Goal: Use online tool/utility: Utilize a website feature to perform a specific function

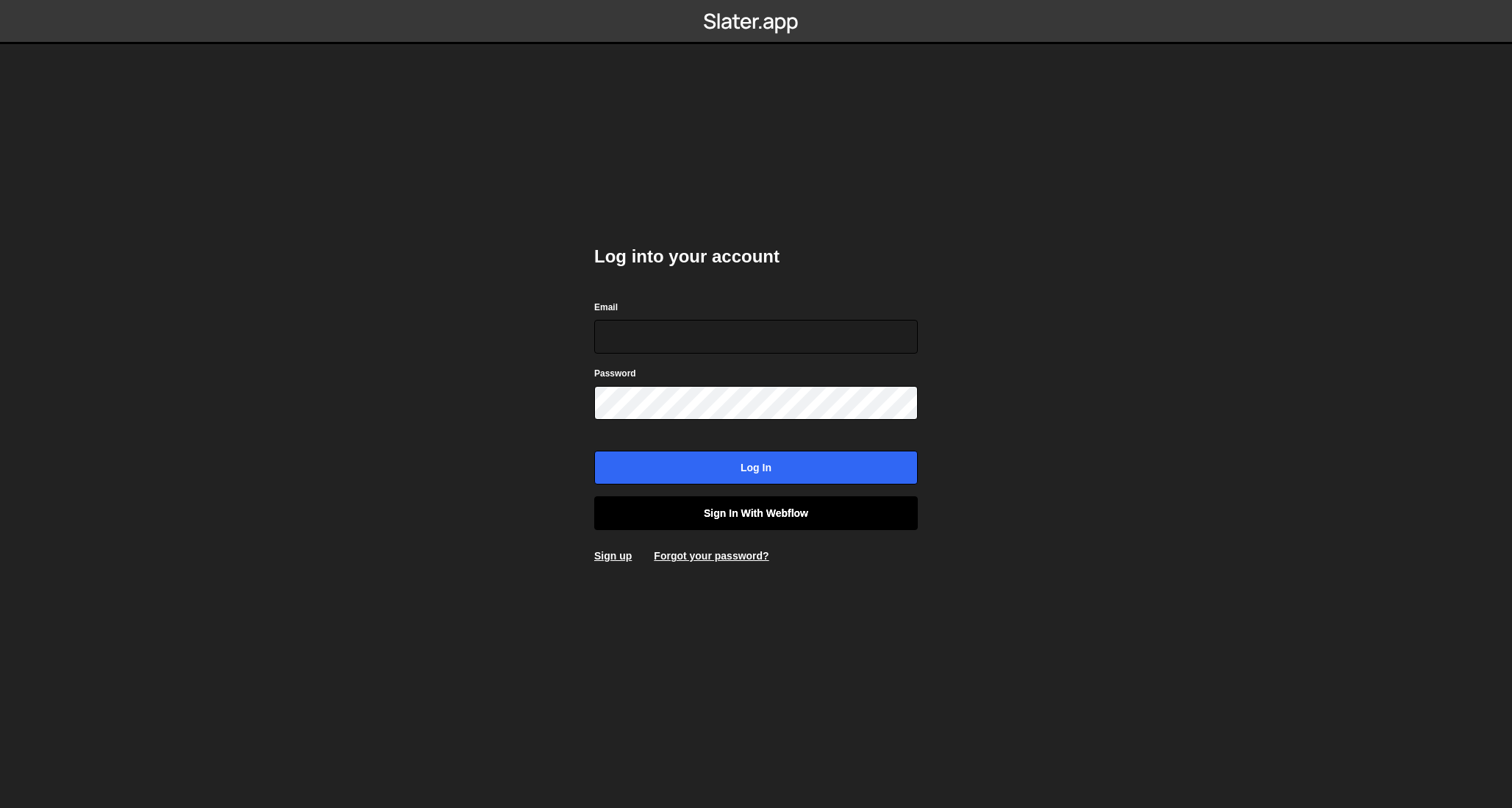
click at [830, 517] on link "Sign in with Webflow" at bounding box center [756, 513] width 323 height 34
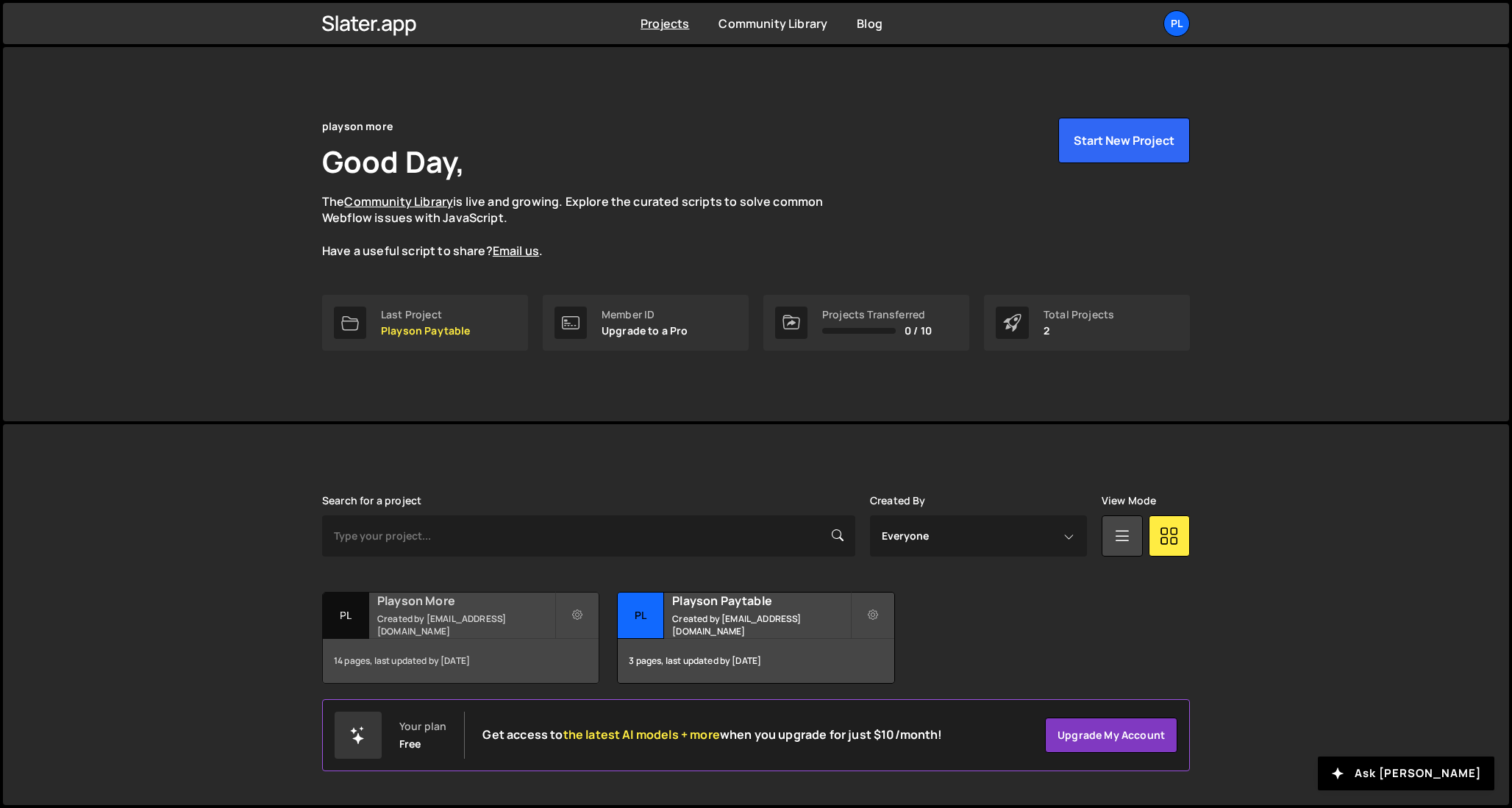
click at [477, 608] on h2 "Playson More" at bounding box center [466, 601] width 177 height 16
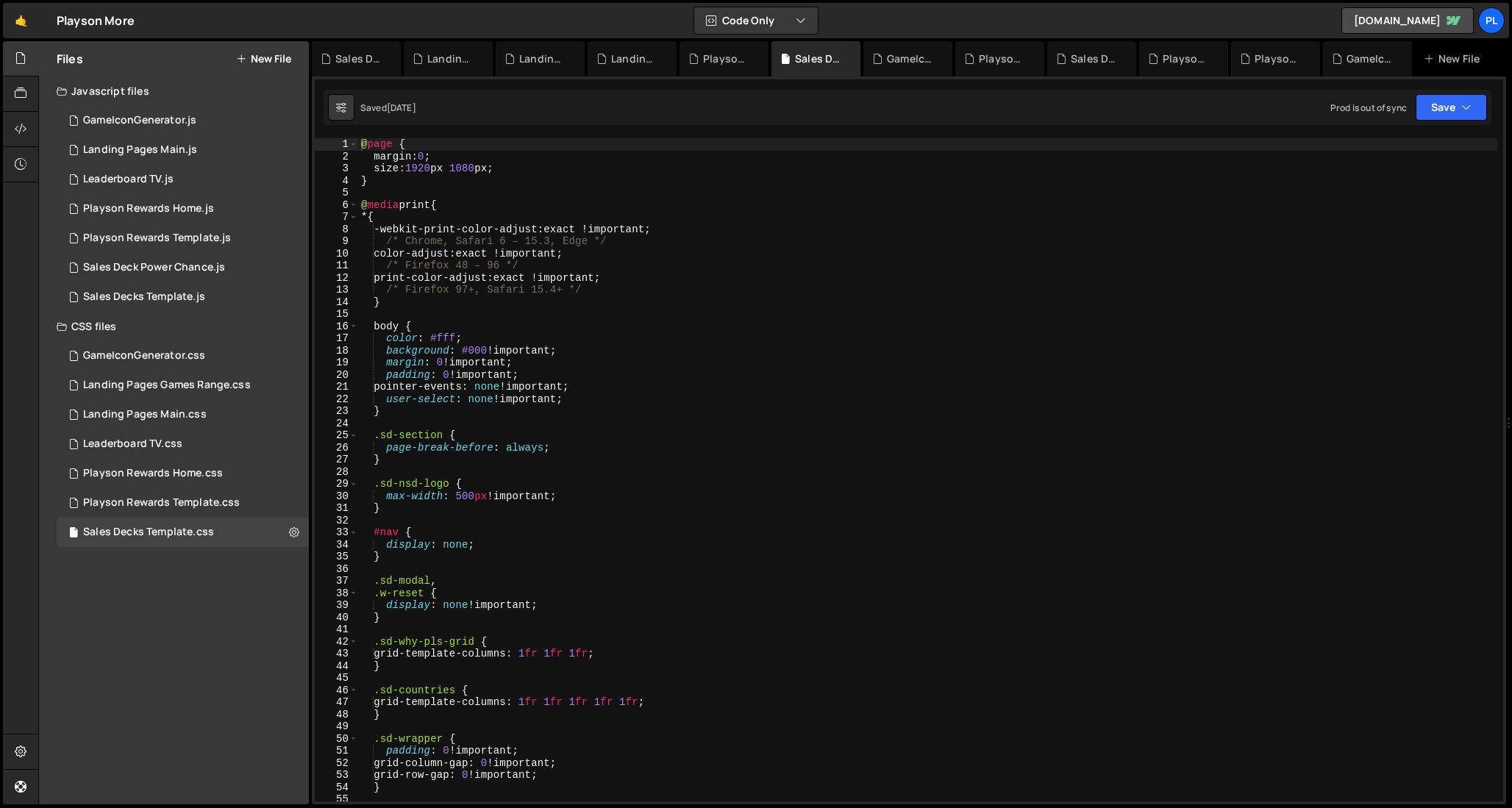
click at [264, 58] on button "New File" at bounding box center [264, 58] width 55 height 11
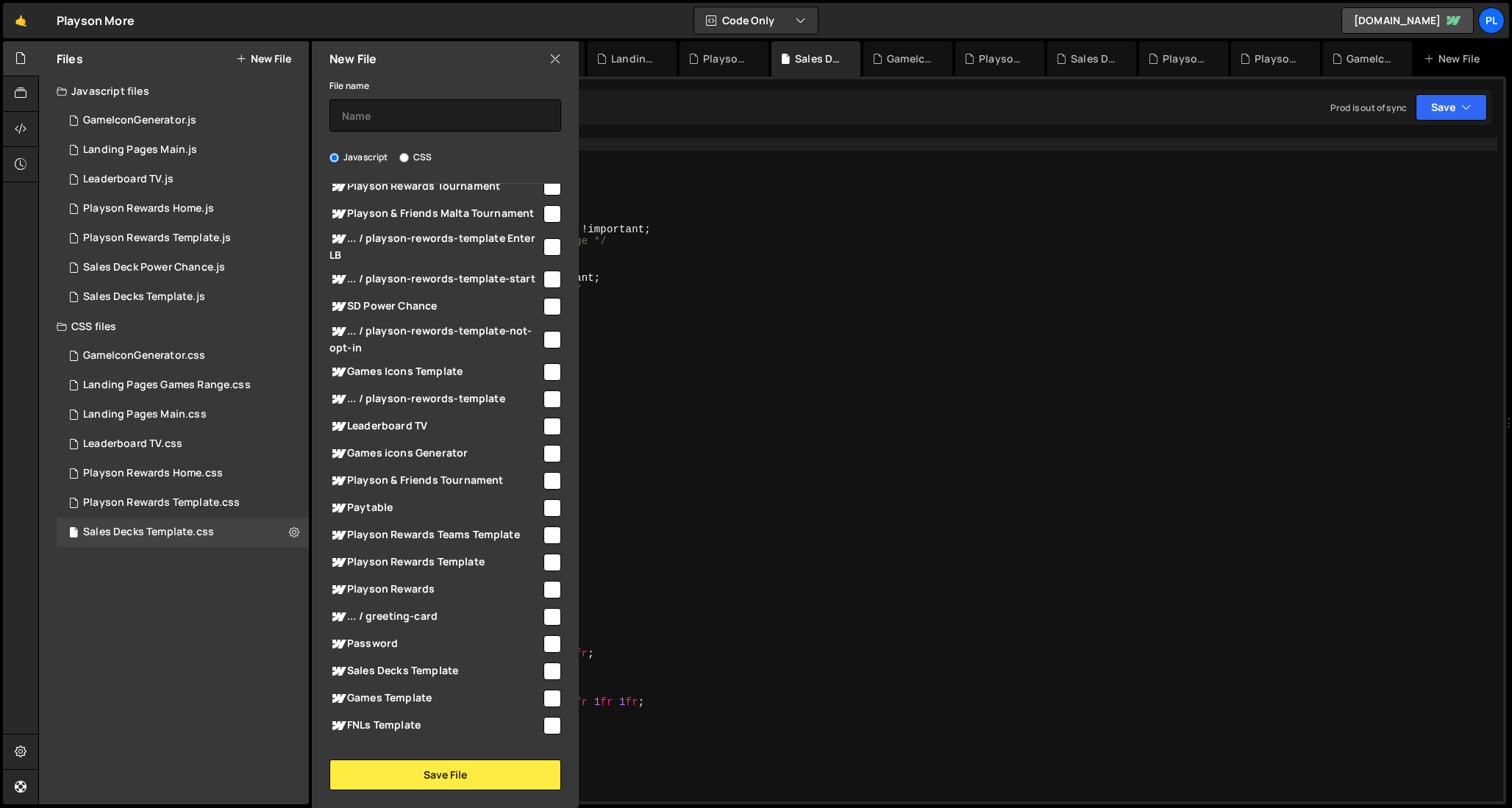
scroll to position [102, 0]
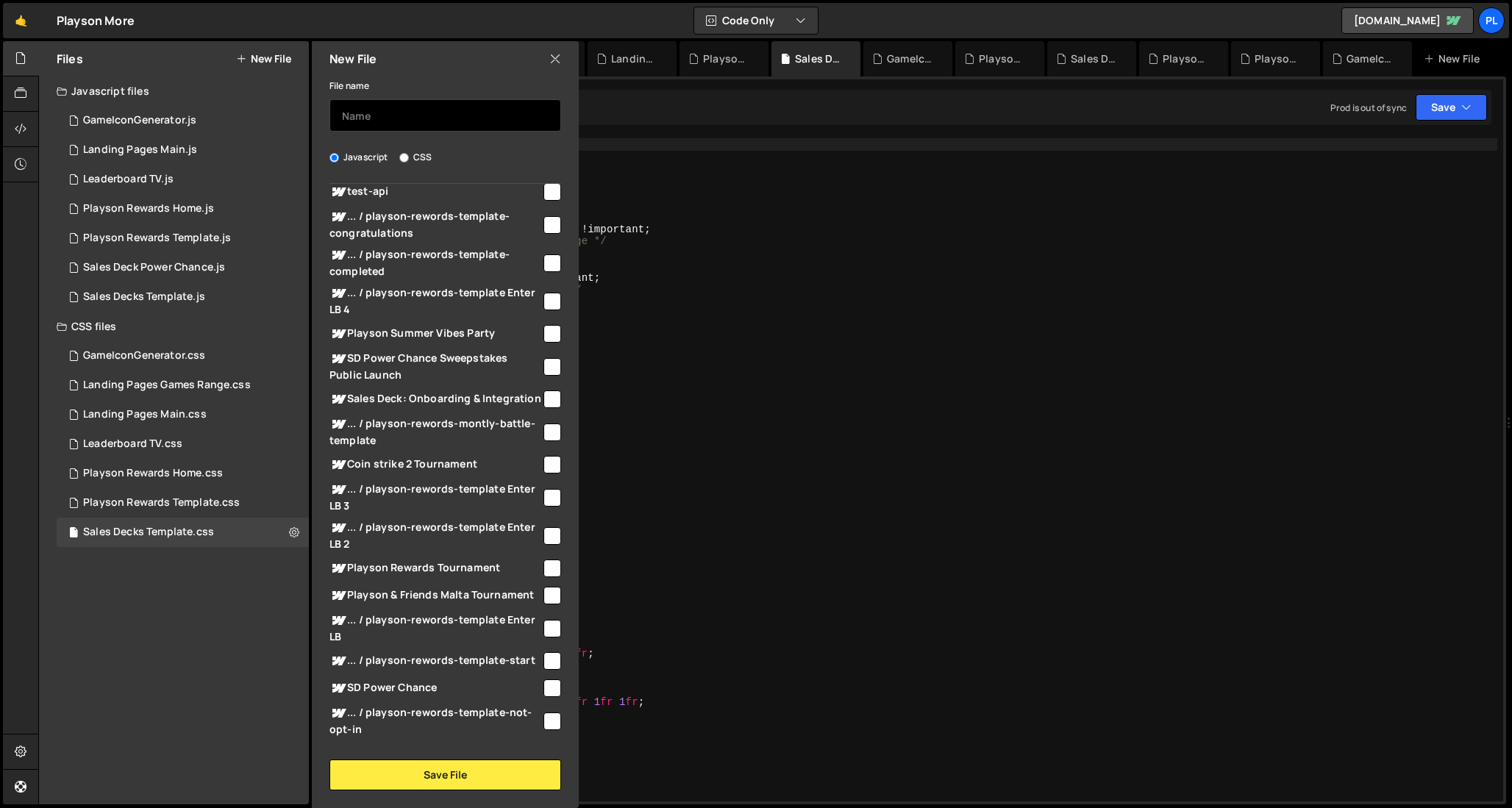
click at [419, 125] on input "text" at bounding box center [445, 115] width 232 height 32
click at [416, 191] on span "test-api" at bounding box center [435, 192] width 212 height 18
checkbox input "true"
click at [502, 774] on button "Save File" at bounding box center [445, 775] width 232 height 31
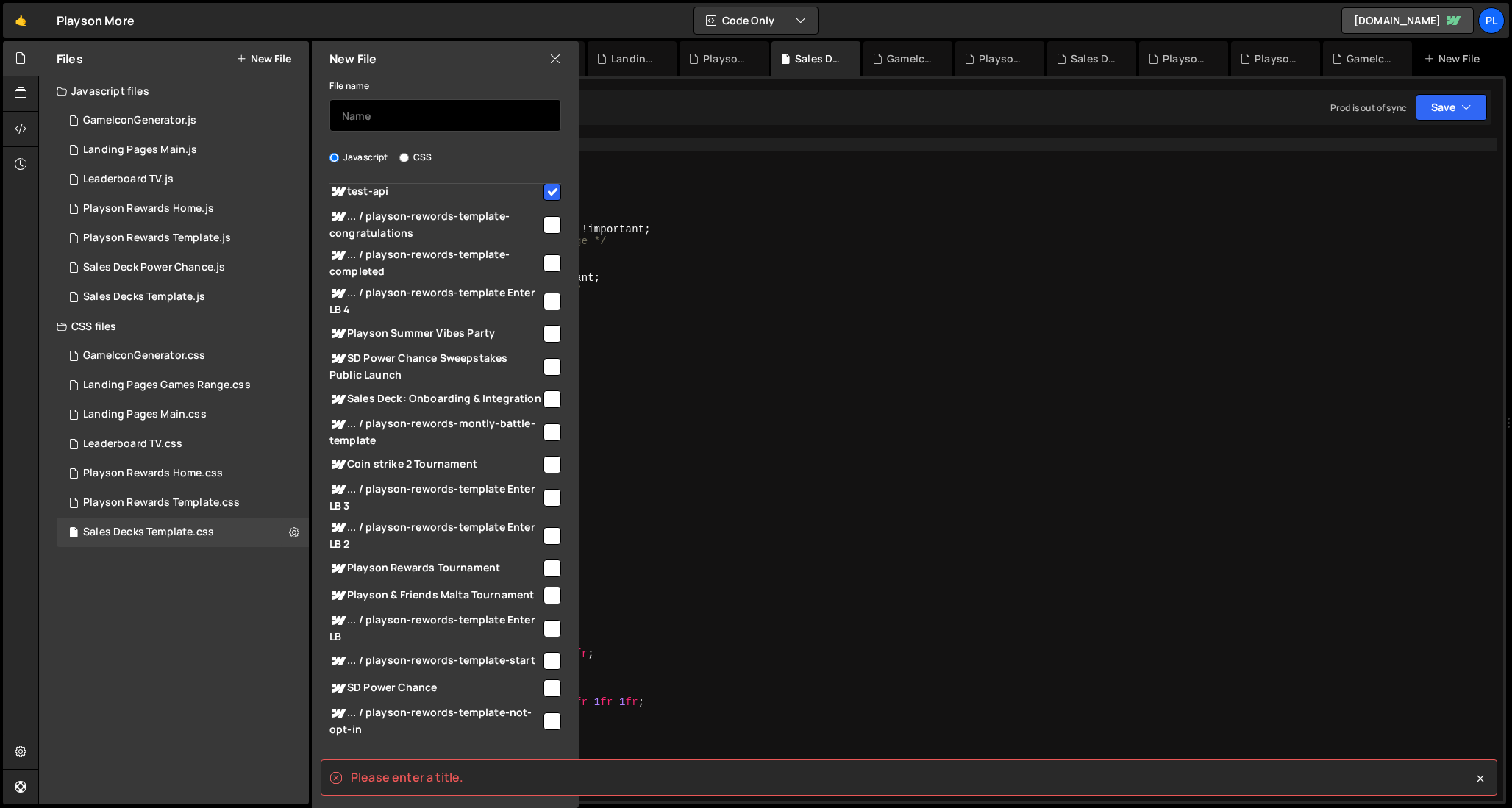
click at [401, 115] on input "text" at bounding box center [445, 115] width 232 height 32
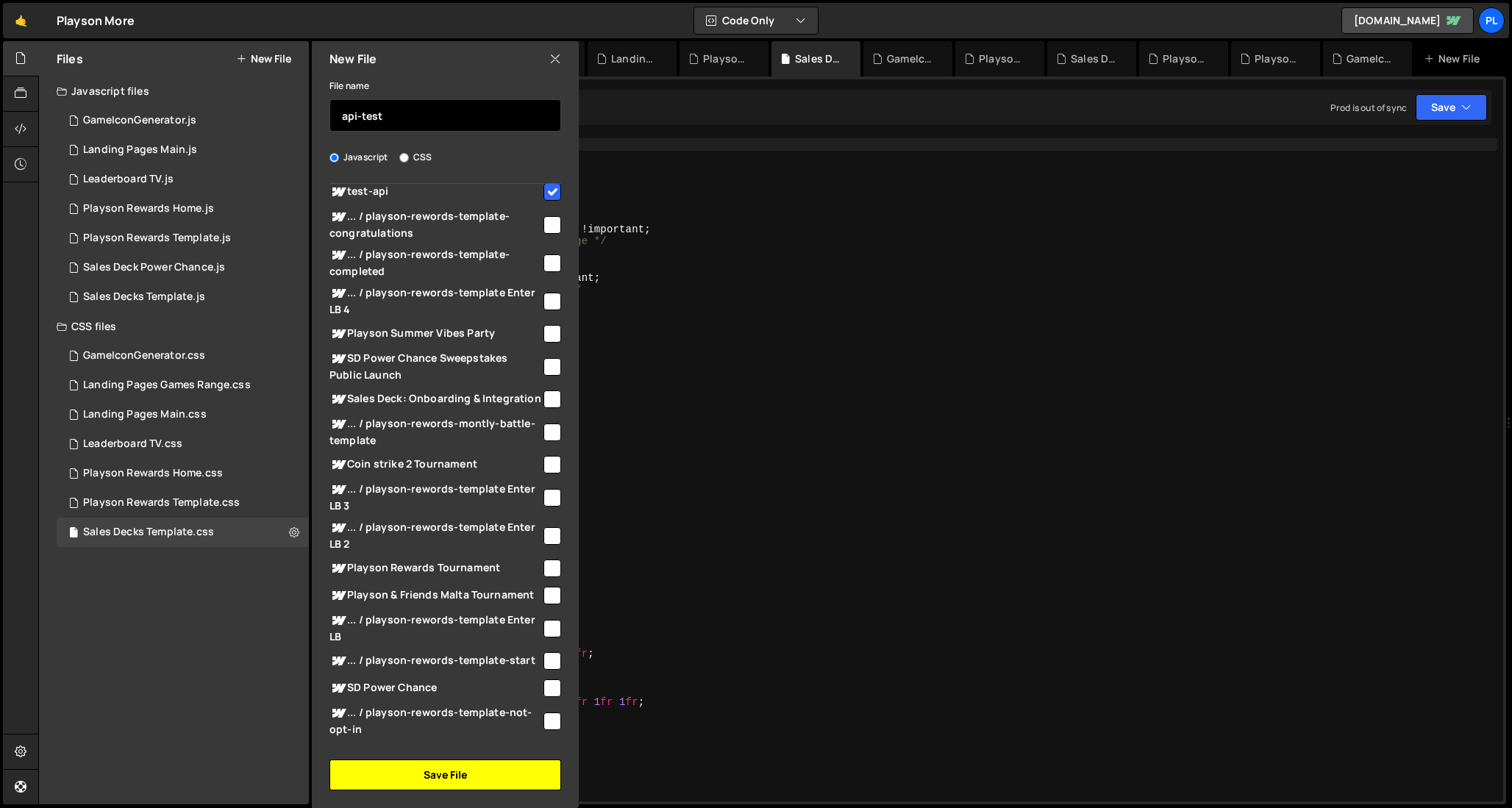
type input "api-test"
click at [481, 779] on button "Save File" at bounding box center [445, 775] width 232 height 31
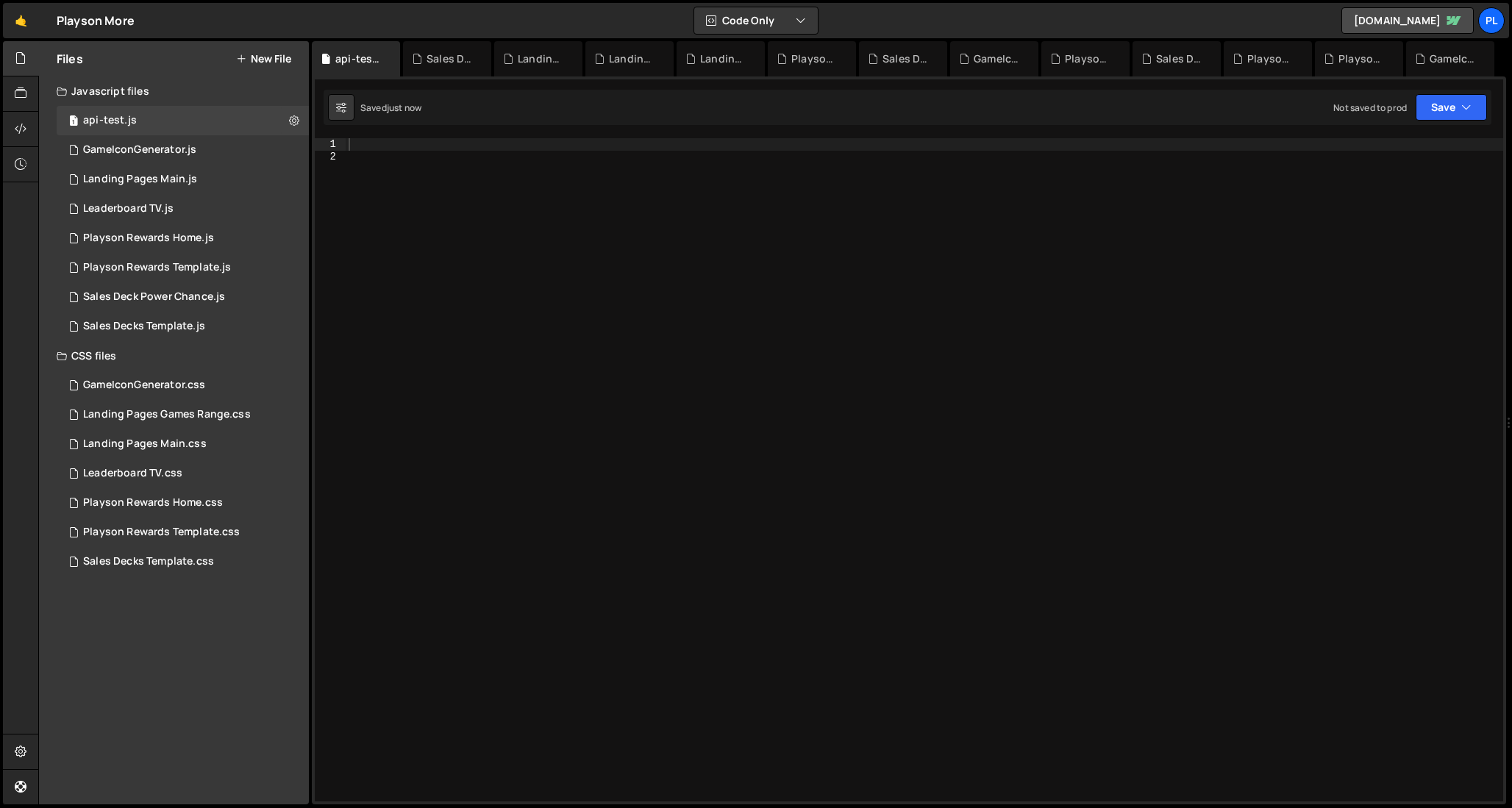
click at [586, 439] on div at bounding box center [924, 482] width 1158 height 687
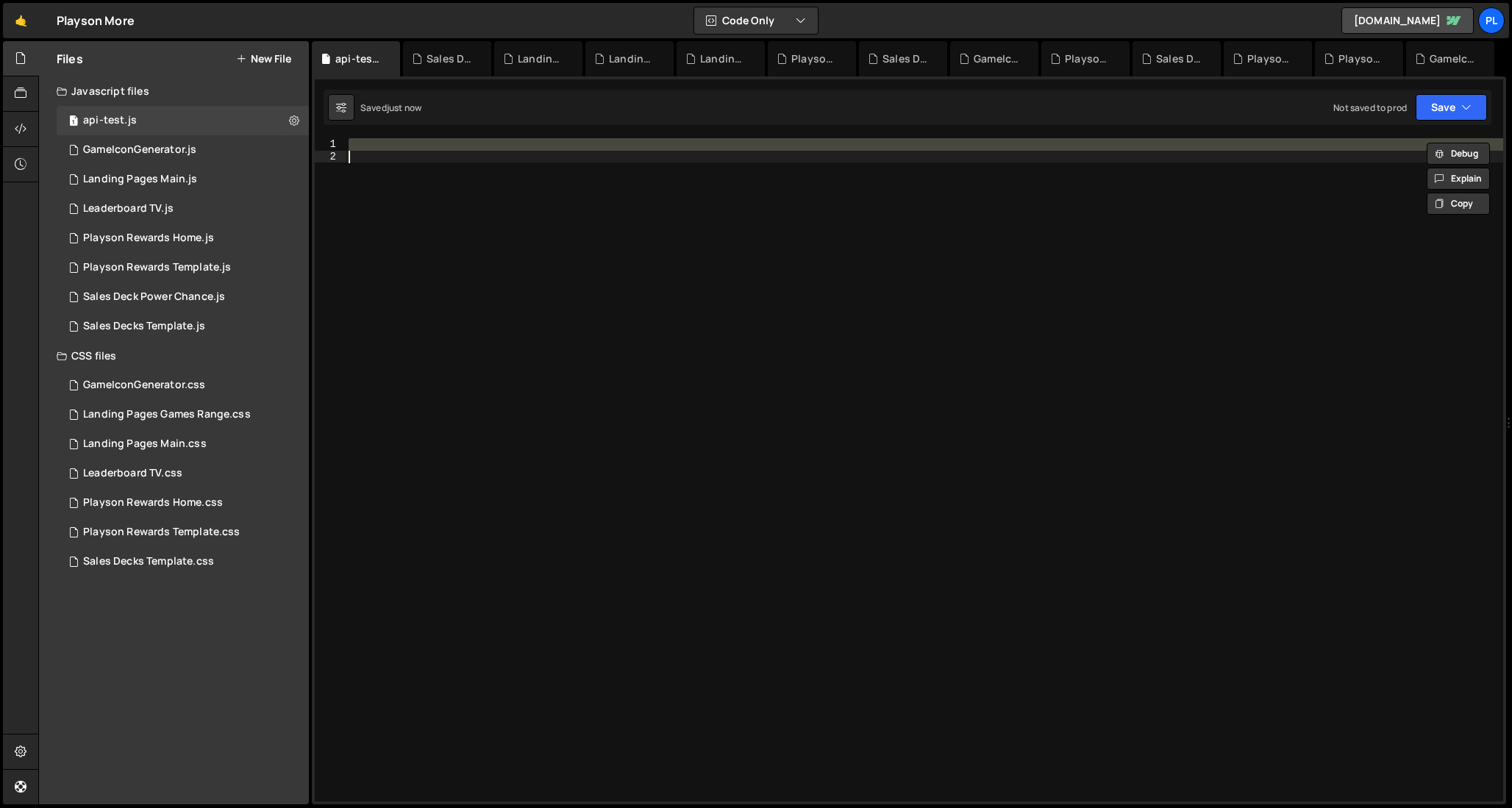
paste textarea "})();"
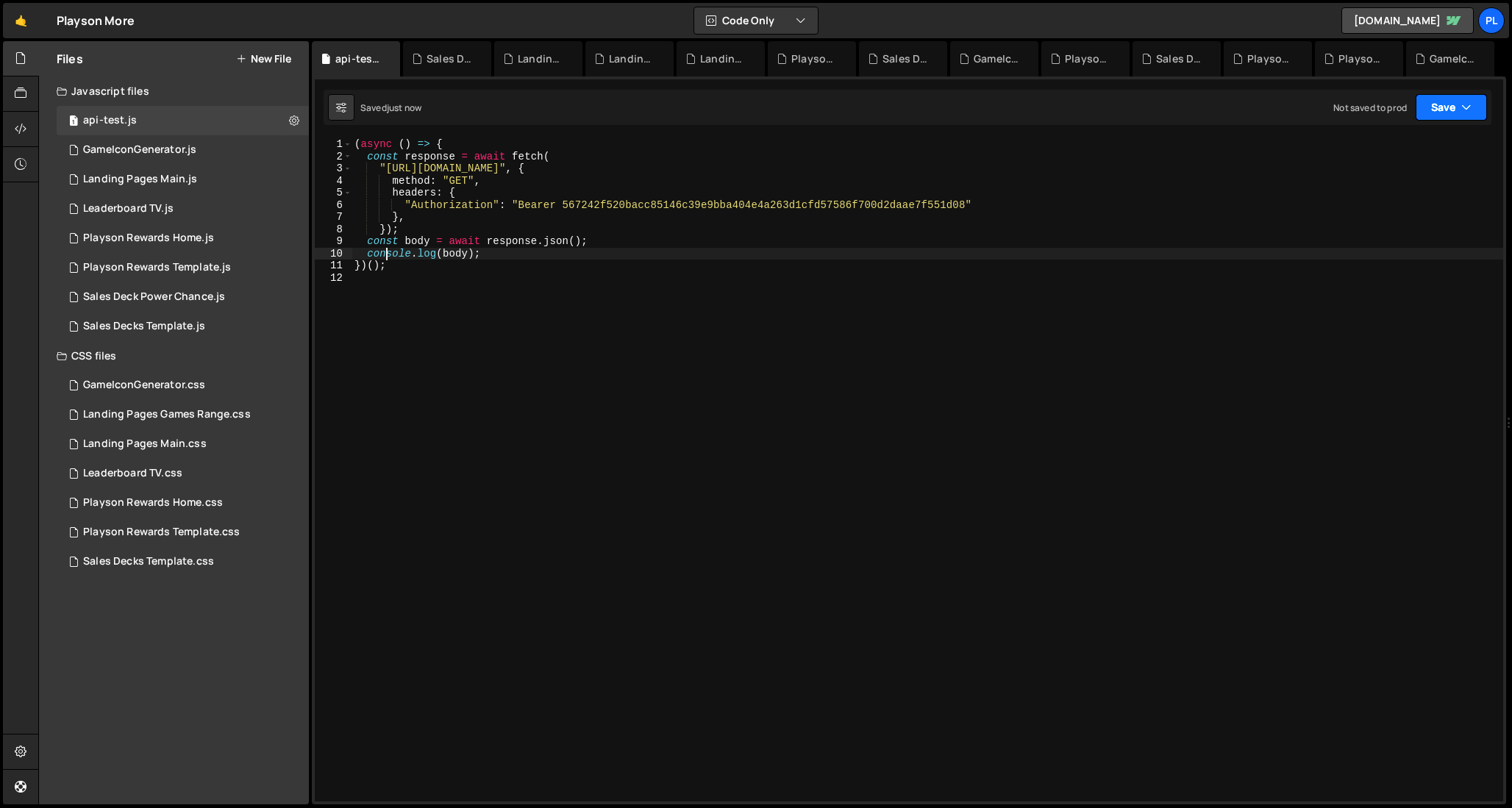
click at [1443, 111] on button "Save" at bounding box center [1451, 107] width 71 height 27
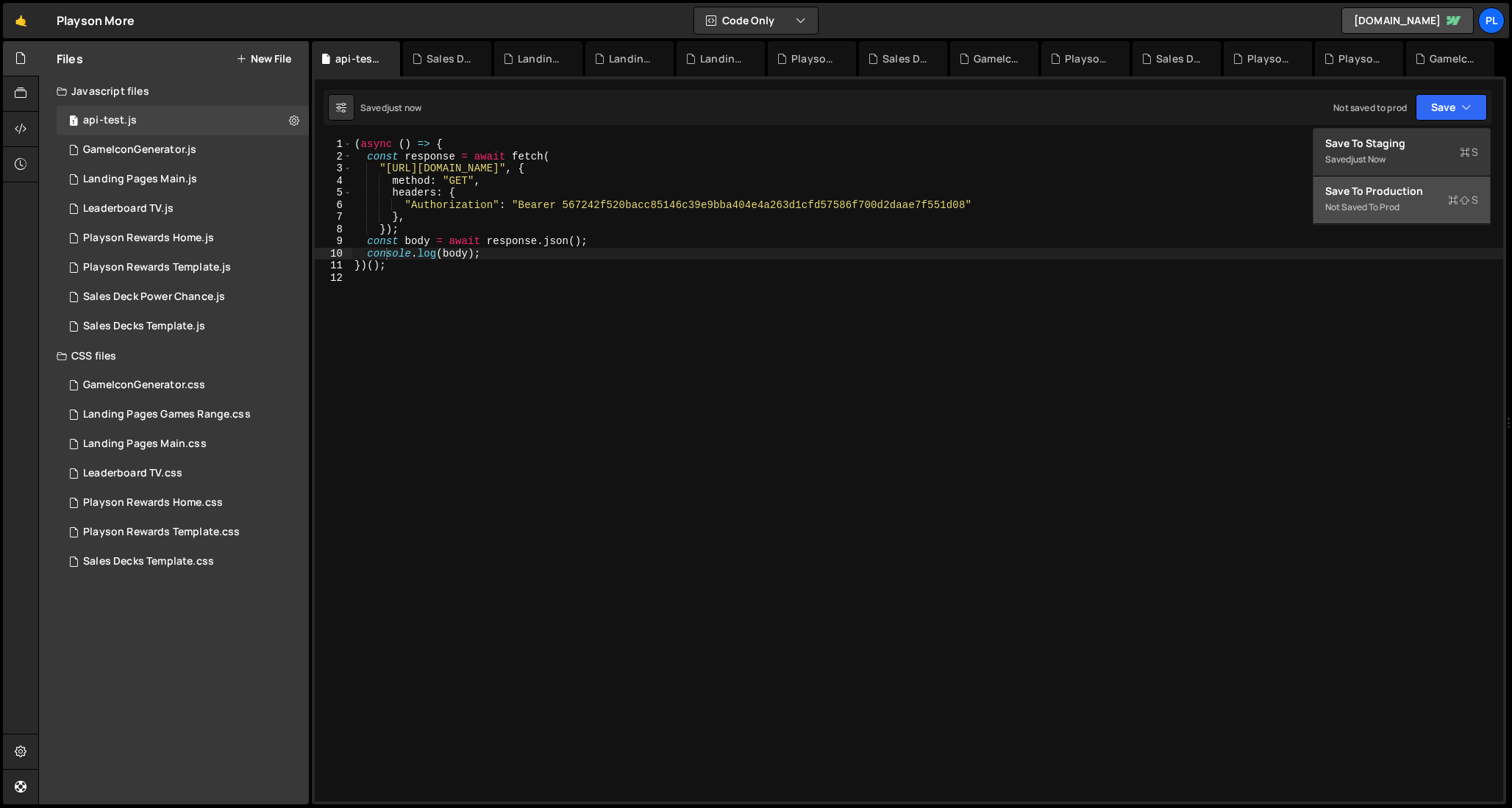
click at [1419, 187] on div "Save to Production S" at bounding box center [1402, 191] width 153 height 15
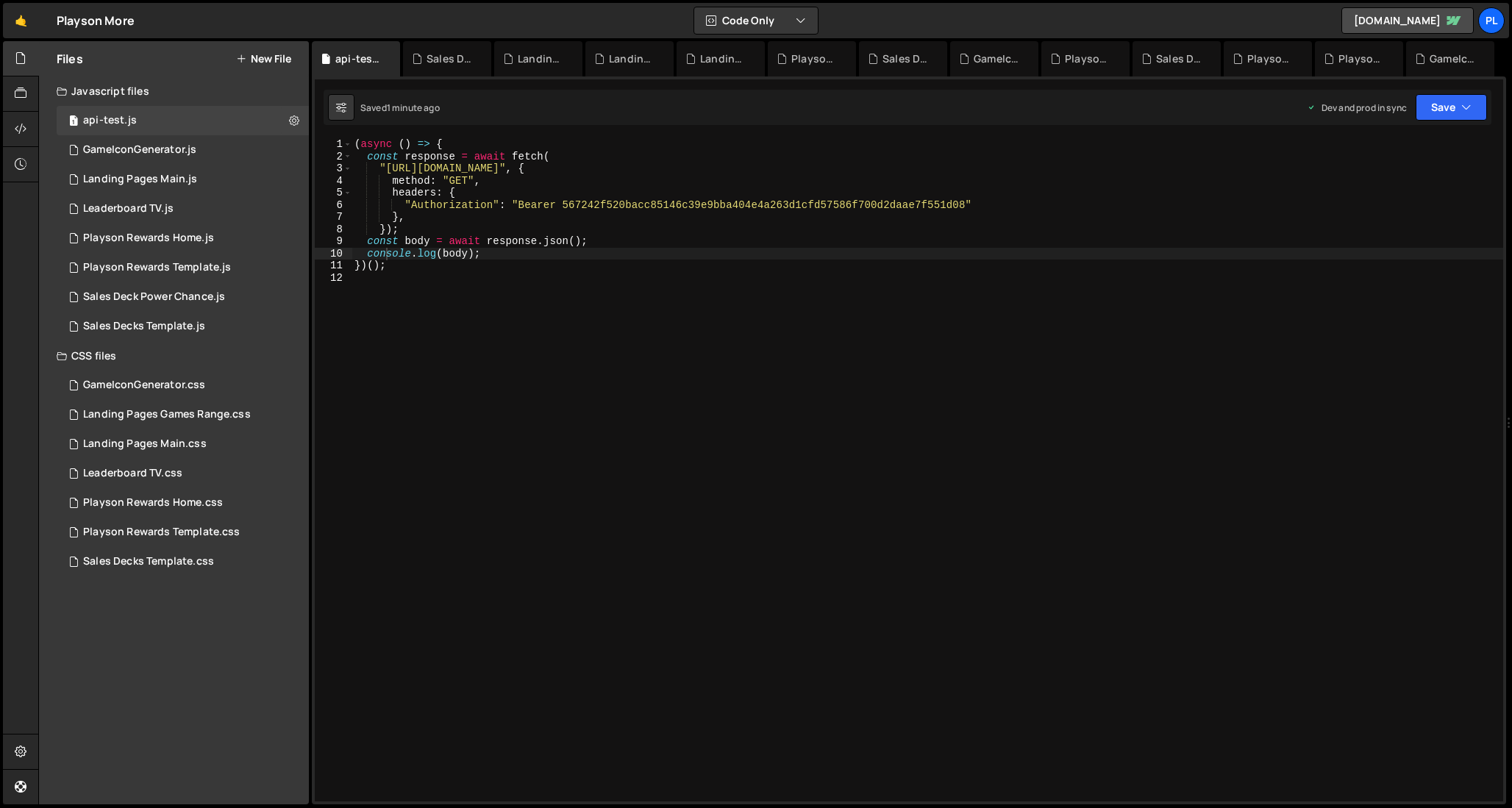
click at [584, 263] on div "( async ( ) => { const response = await fetch ( "https://api.webflow.com/v2/sit…" at bounding box center [927, 482] width 1151 height 687
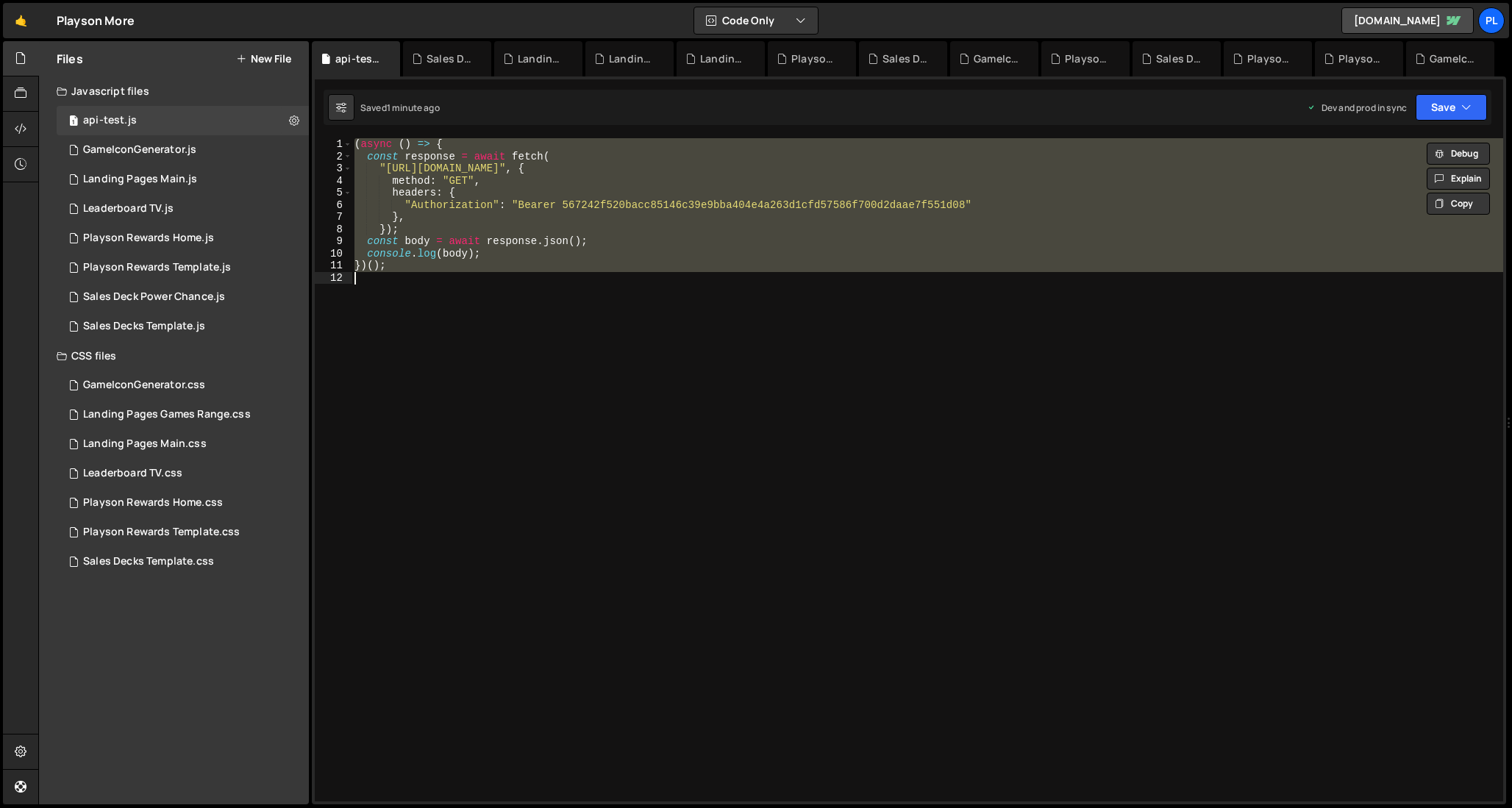
type textarea "// })();"
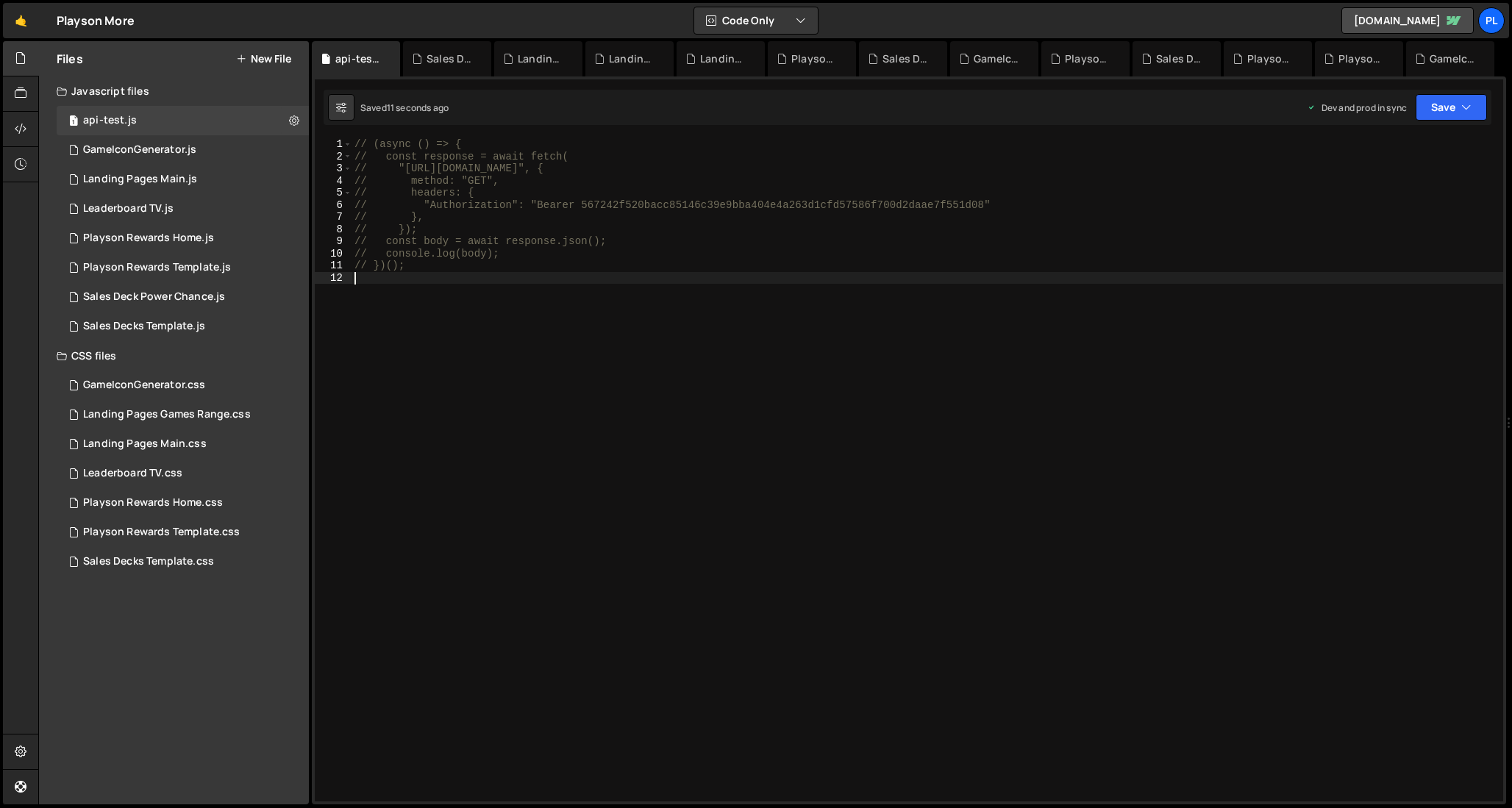
click at [874, 330] on div "// (async () => { // const response = await fetch( // "https://api.webflow.com/…" at bounding box center [927, 482] width 1151 height 687
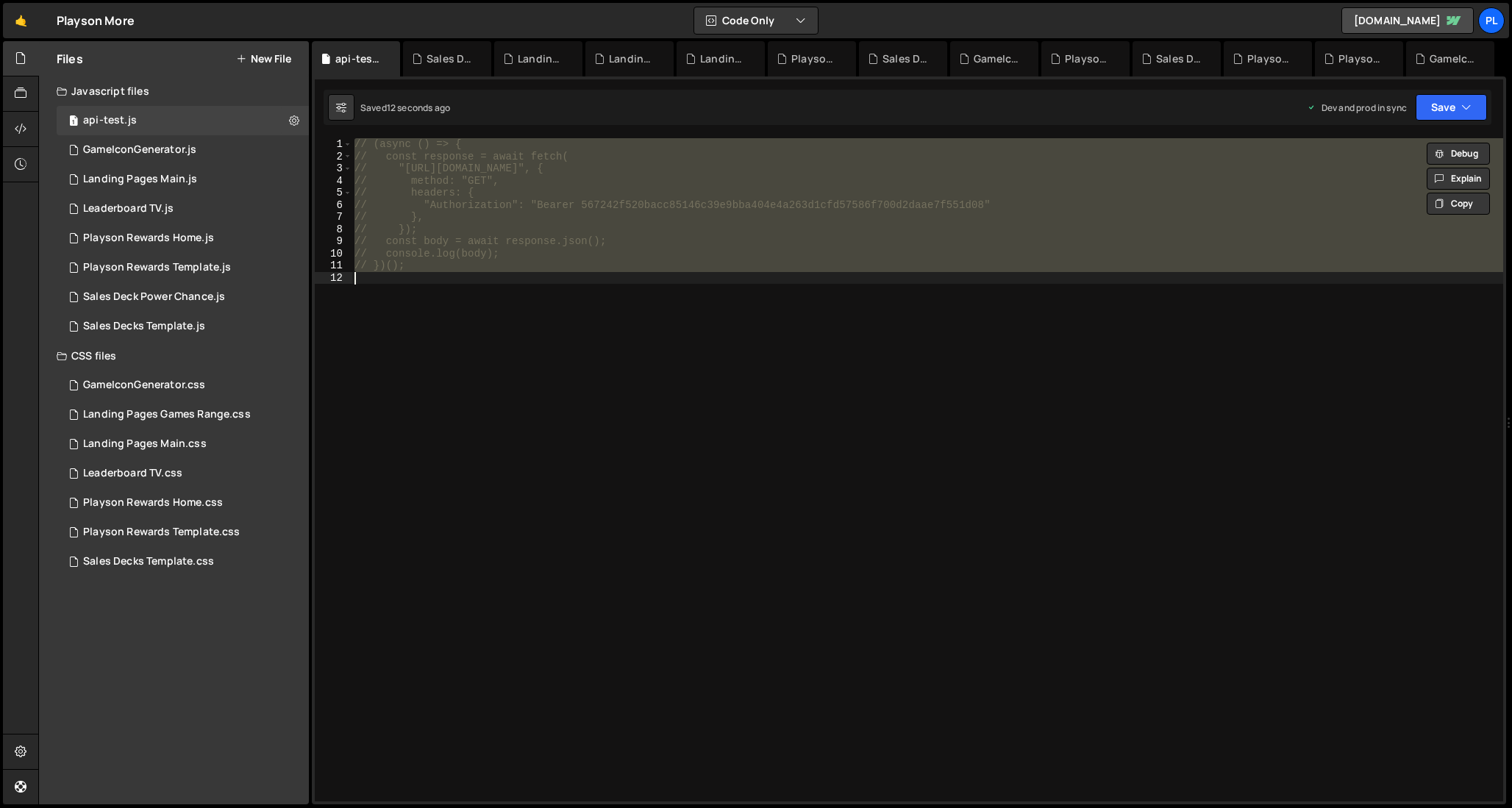
type textarea "})();"
